Goal: Obtain resource: Download file/media

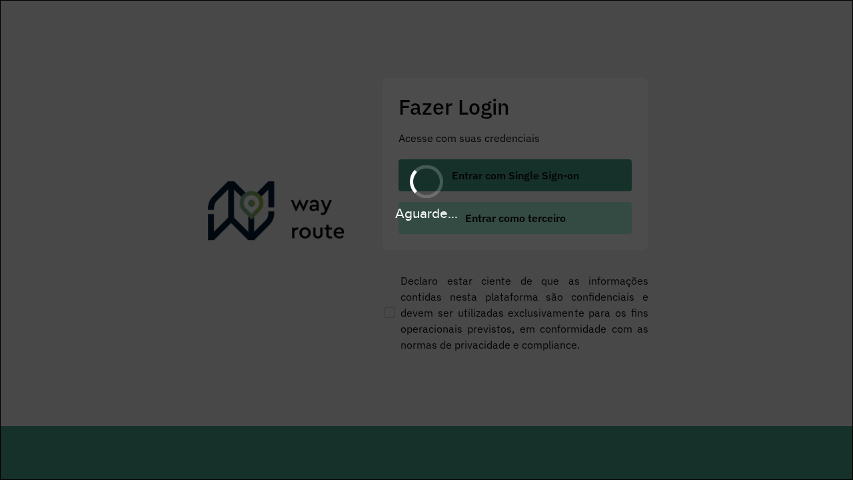
click at [514, 218] on span "Entrar como terceiro" at bounding box center [515, 218] width 101 height 11
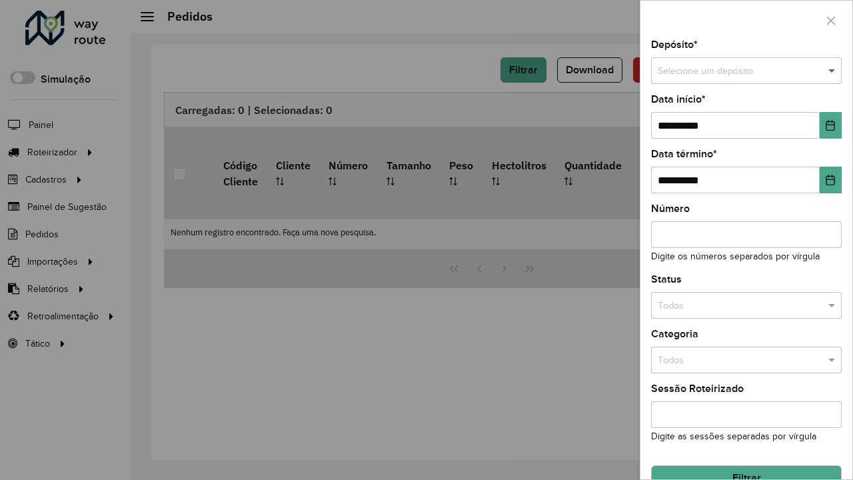
click at [833, 64] on span at bounding box center [833, 71] width 17 height 15
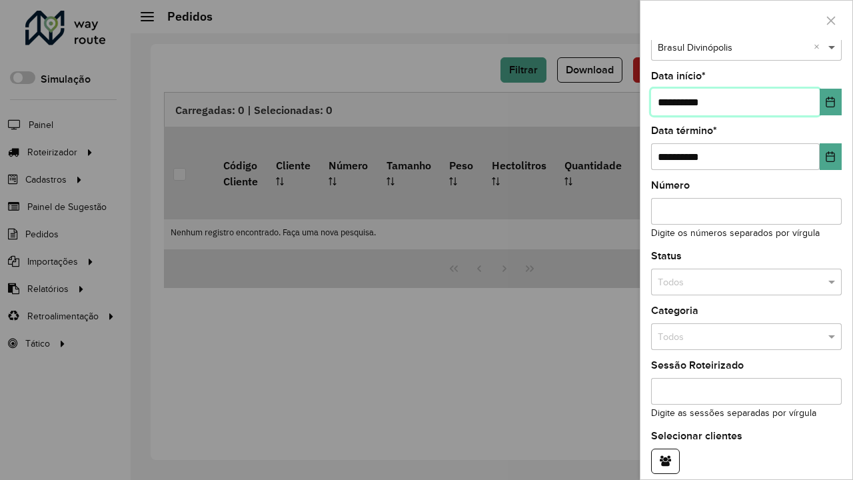
type input "**********"
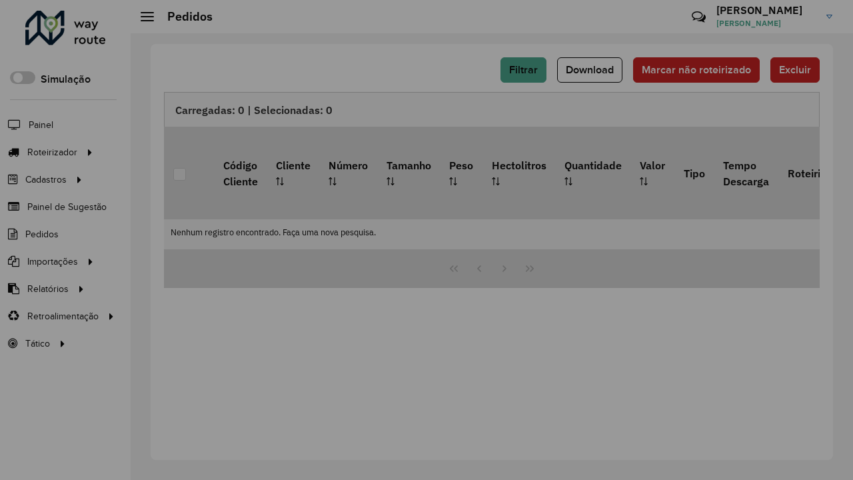
scroll to position [81, 0]
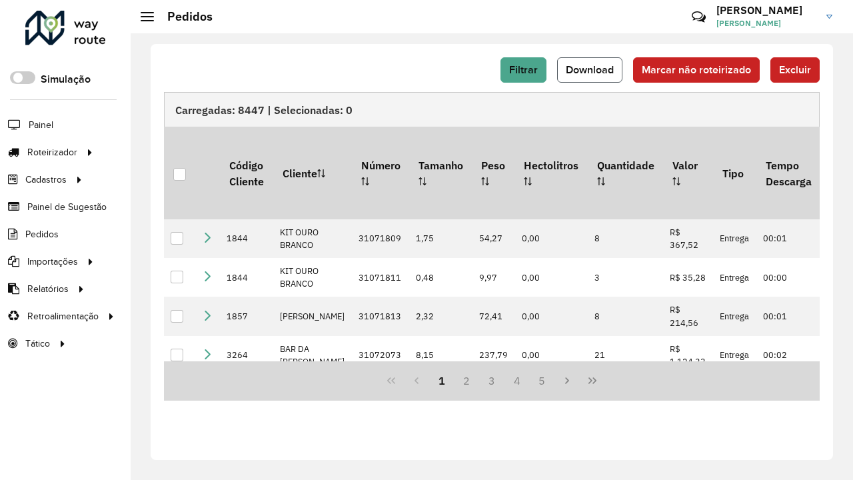
click at [590, 70] on span "Download" at bounding box center [590, 69] width 48 height 11
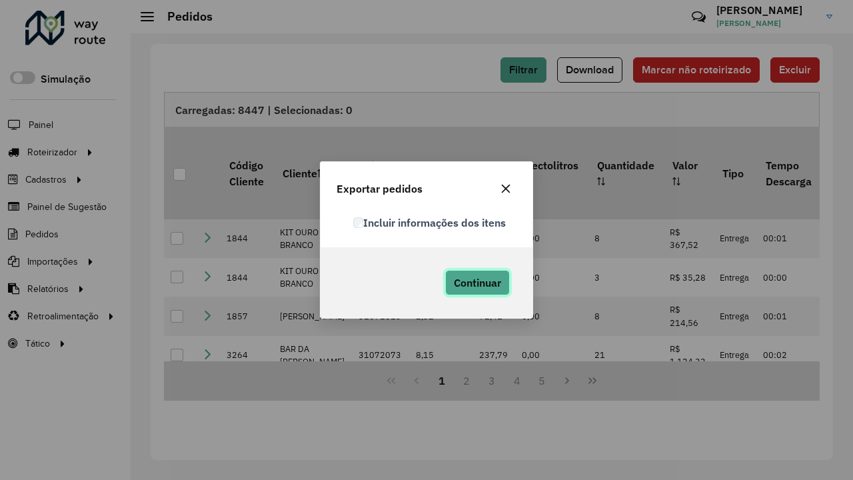
click at [477, 283] on span "Continuar" at bounding box center [477, 282] width 47 height 13
